Goal: Information Seeking & Learning: Learn about a topic

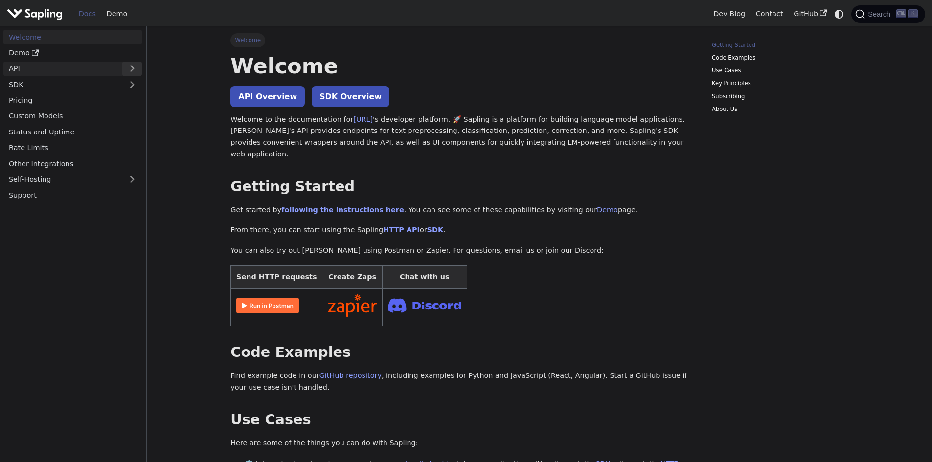
click at [128, 66] on button "Expand sidebar category 'API'" at bounding box center [132, 69] width 20 height 14
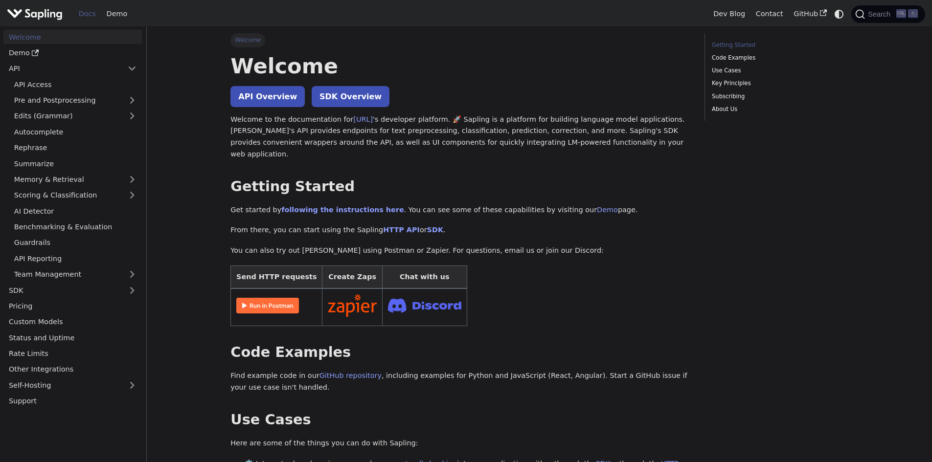
click at [46, 14] on img "Main" at bounding box center [35, 14] width 56 height 14
click at [25, 14] on img "Main" at bounding box center [35, 14] width 56 height 14
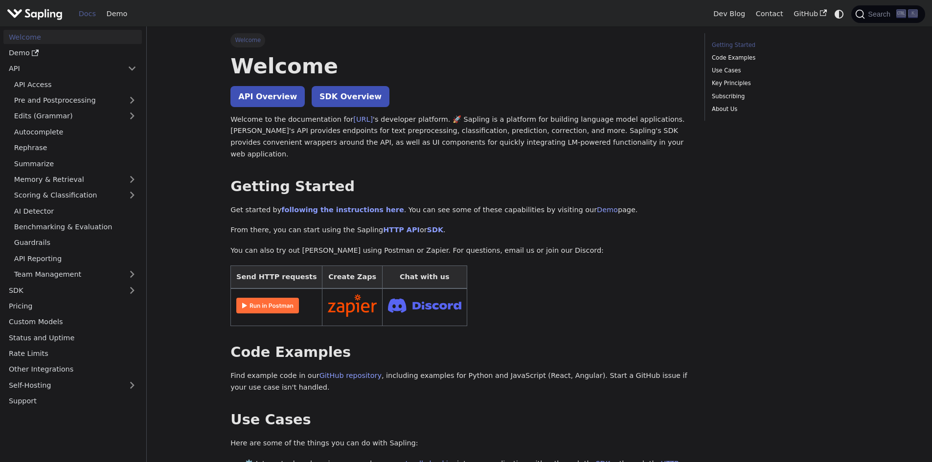
click at [25, 14] on img "Main" at bounding box center [35, 14] width 56 height 14
click at [14, 13] on img "Main" at bounding box center [35, 14] width 56 height 14
click at [41, 13] on img "Main" at bounding box center [35, 14] width 56 height 14
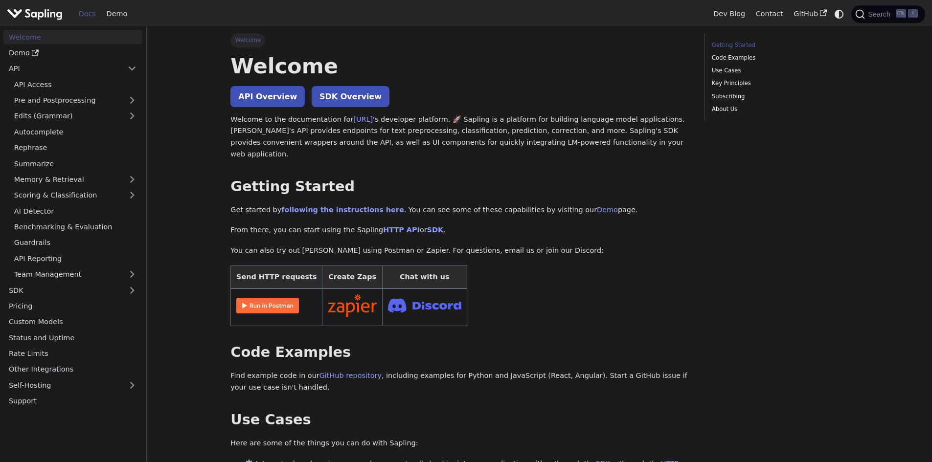
click at [41, 13] on img "Main" at bounding box center [35, 14] width 56 height 14
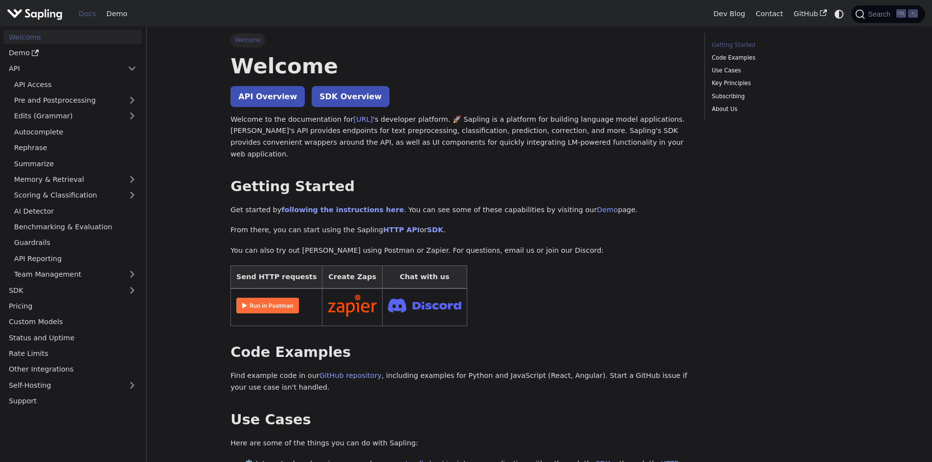
click at [41, 13] on img "Main" at bounding box center [35, 14] width 56 height 14
click at [88, 16] on link "Docs" at bounding box center [87, 13] width 28 height 15
